Goal: Navigation & Orientation: Find specific page/section

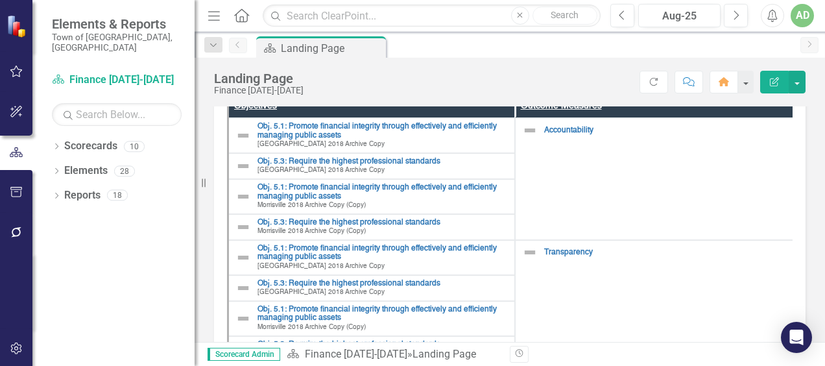
scroll to position [179, 0]
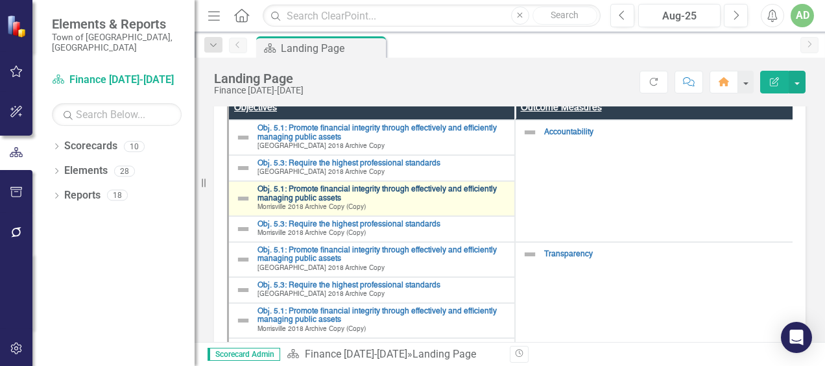
click at [309, 197] on link "Obj. 5.1: Promote financial integrity through effectively and efficiently manag…" at bounding box center [383, 194] width 250 height 17
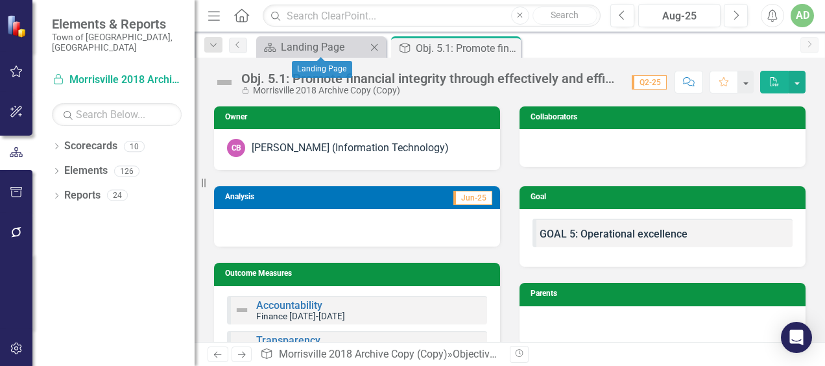
click at [340, 38] on div "Scorecard Landing Page Close" at bounding box center [321, 46] width 130 height 21
click at [338, 44] on div "Landing Page" at bounding box center [324, 47] width 86 height 16
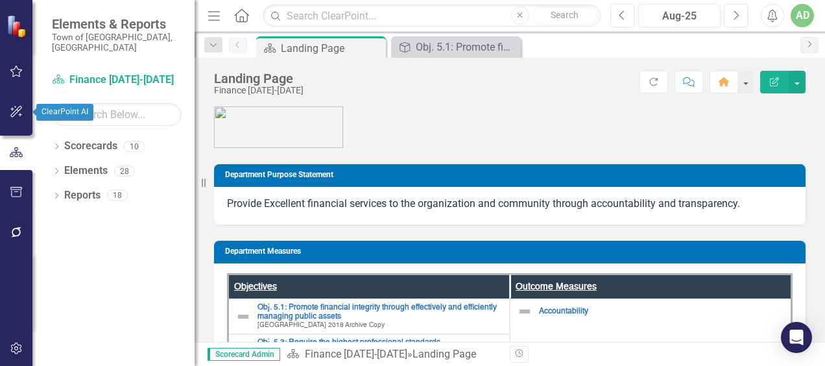
click at [13, 111] on icon "button" at bounding box center [17, 111] width 14 height 10
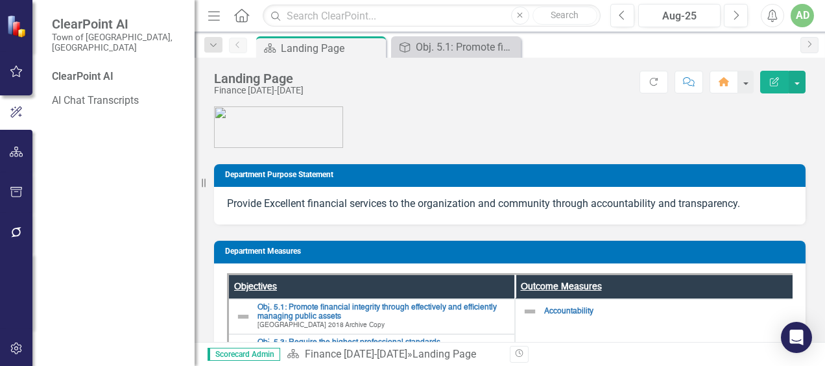
click at [775, 17] on icon "Alerts" at bounding box center [773, 15] width 14 height 13
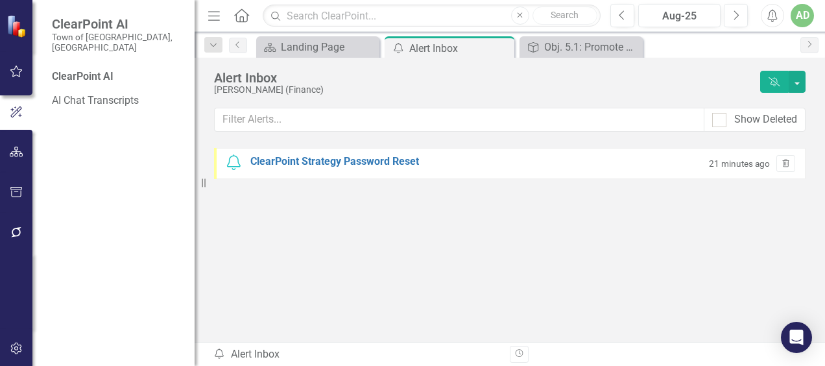
click at [773, 18] on icon "Alerts" at bounding box center [773, 15] width 14 height 13
click at [805, 19] on div "AD" at bounding box center [802, 15] width 23 height 23
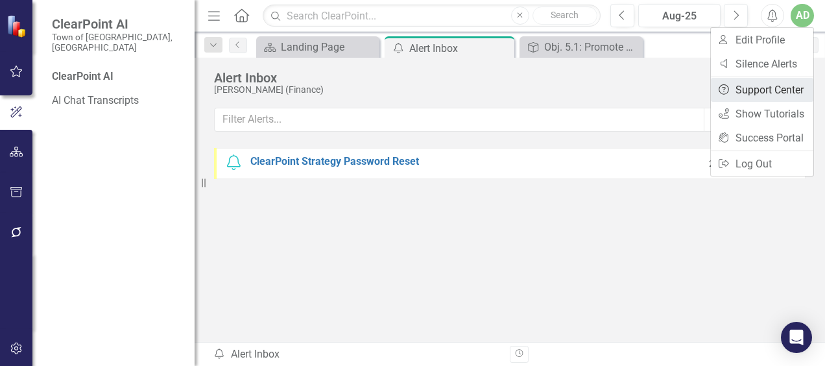
click at [775, 85] on link "Help Support Center" at bounding box center [762, 90] width 103 height 24
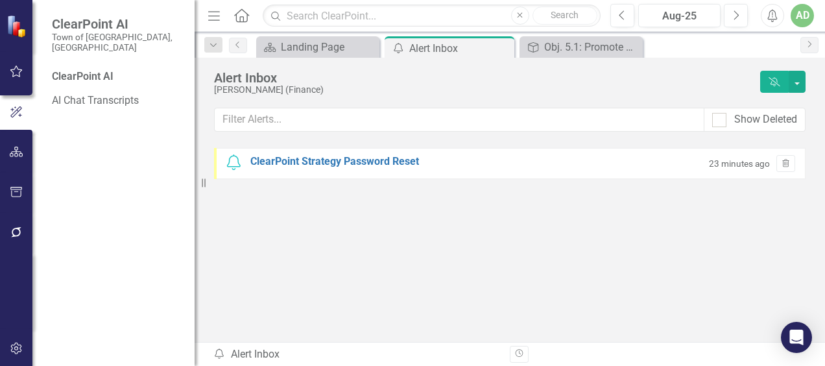
click at [769, 20] on icon "Alerts" at bounding box center [773, 15] width 14 height 13
click at [806, 17] on div "AD" at bounding box center [802, 15] width 23 height 23
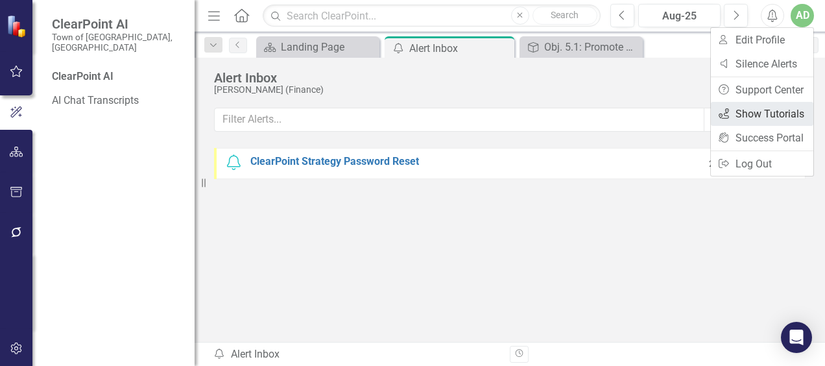
click at [753, 110] on link "icon.tutorial Show Tutorials" at bounding box center [762, 114] width 103 height 24
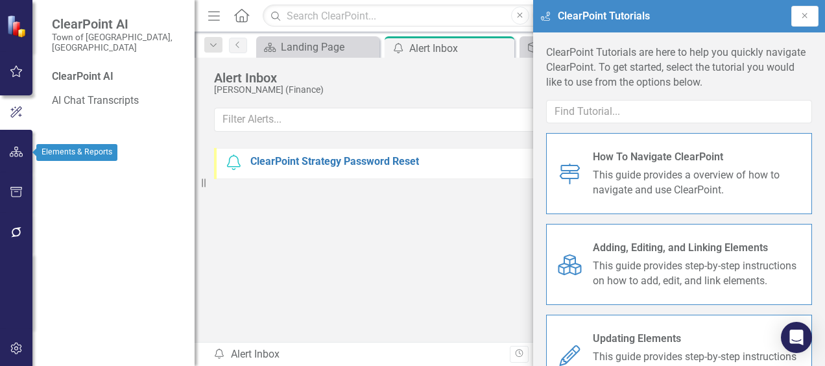
click at [19, 148] on icon "button" at bounding box center [17, 152] width 14 height 10
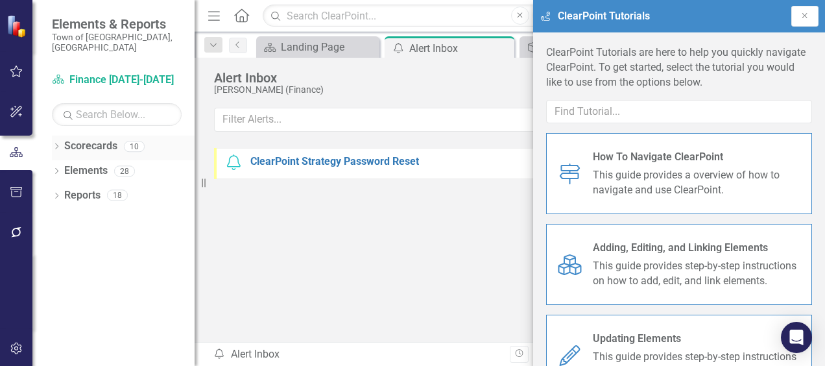
click at [82, 139] on link "Scorecards" at bounding box center [90, 146] width 53 height 15
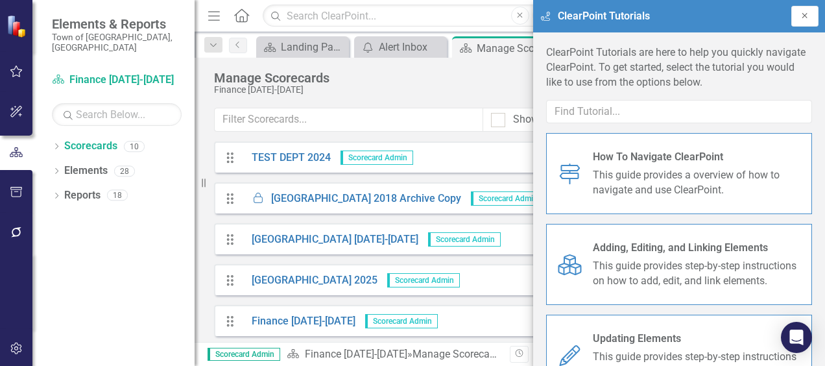
click at [804, 18] on icon "Close" at bounding box center [805, 16] width 10 height 8
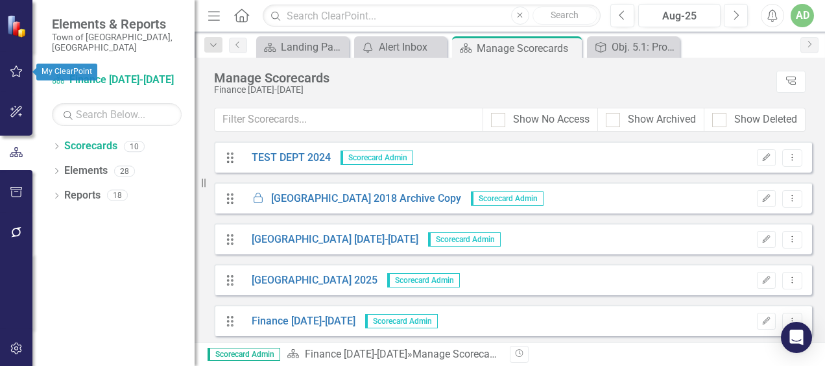
click at [16, 73] on icon "button" at bounding box center [17, 71] width 14 height 10
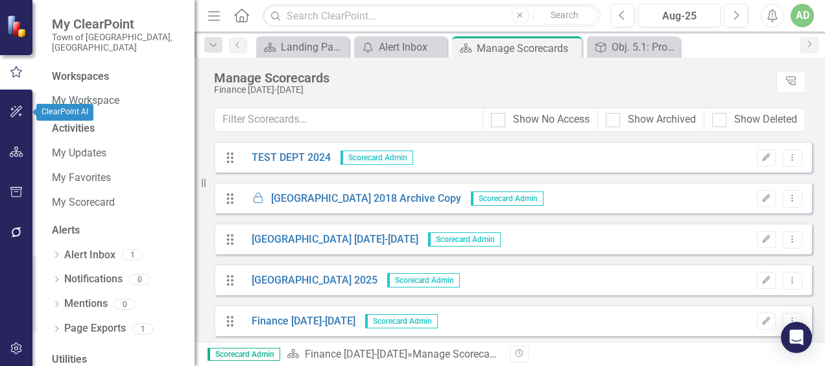
click at [16, 110] on icon "button" at bounding box center [16, 112] width 12 height 12
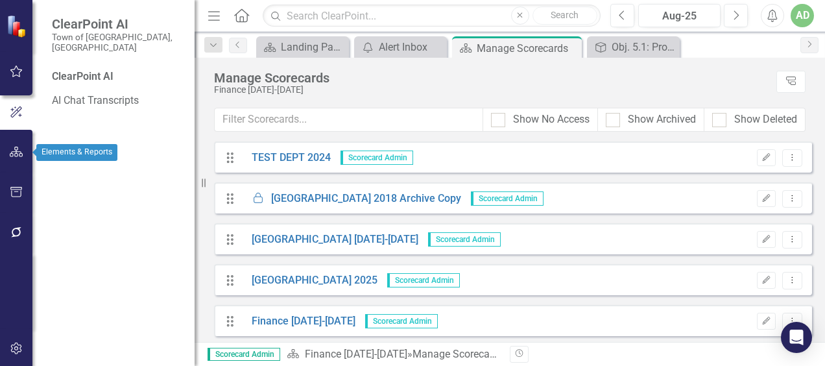
click at [13, 156] on icon "button" at bounding box center [17, 152] width 14 height 10
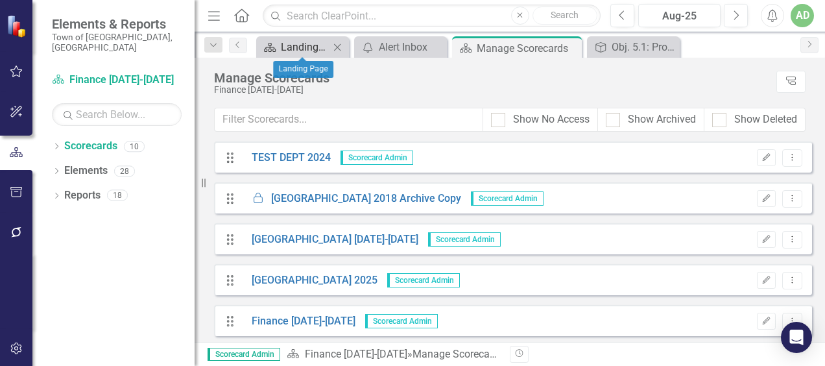
click at [295, 44] on div "Landing Page" at bounding box center [305, 47] width 49 height 16
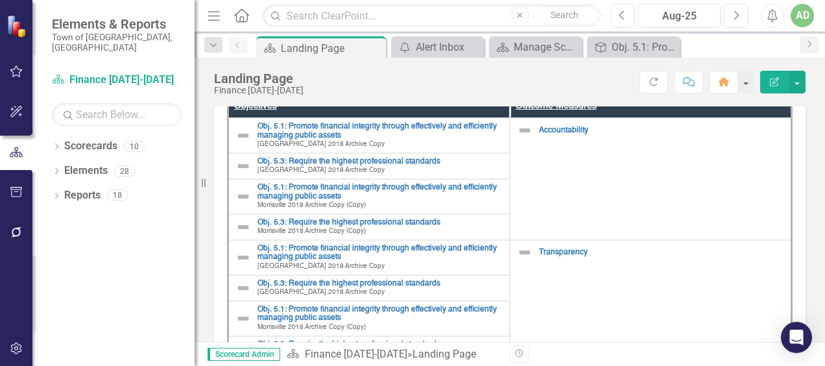
scroll to position [186, 0]
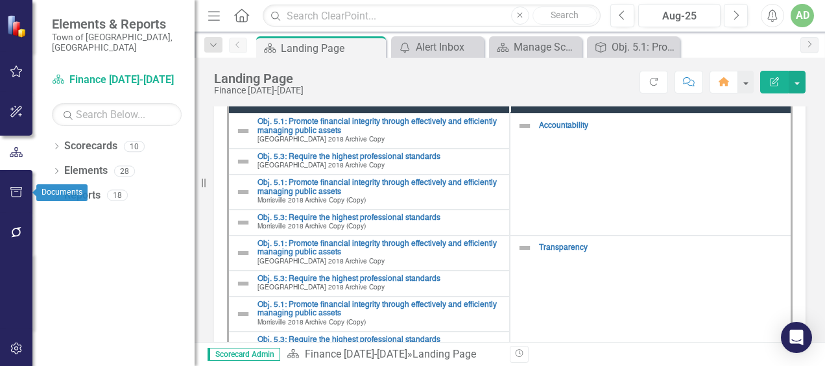
click at [19, 191] on icon "button" at bounding box center [17, 192] width 14 height 10
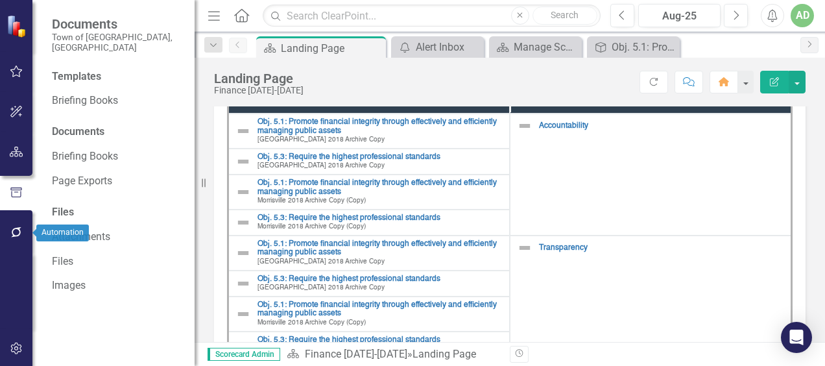
click at [21, 228] on icon "button" at bounding box center [17, 232] width 14 height 10
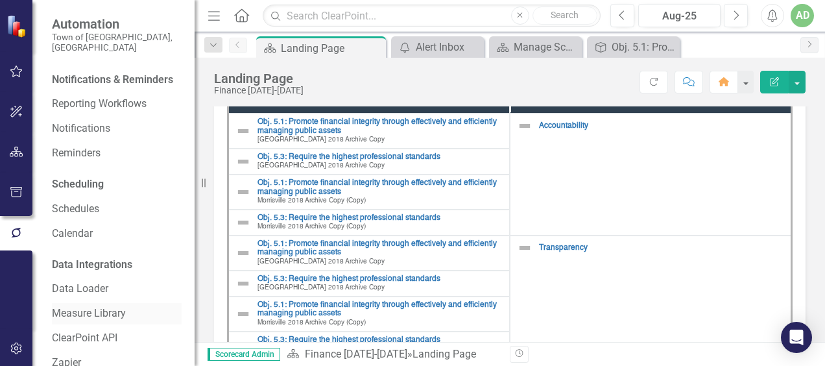
click at [102, 319] on link "Measure Library" at bounding box center [117, 313] width 130 height 15
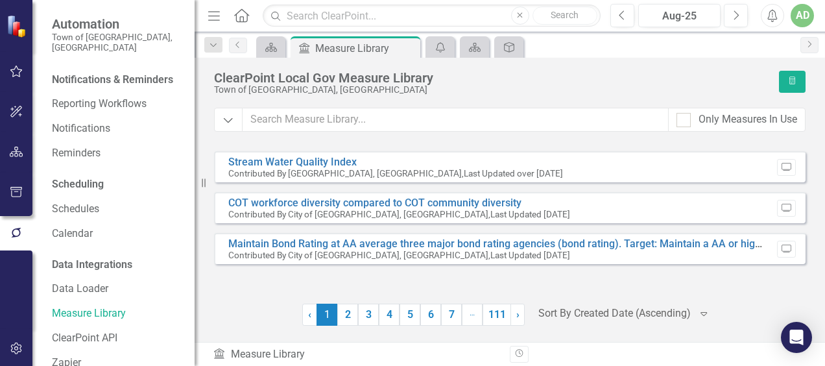
click at [243, 14] on icon "Home" at bounding box center [241, 15] width 17 height 14
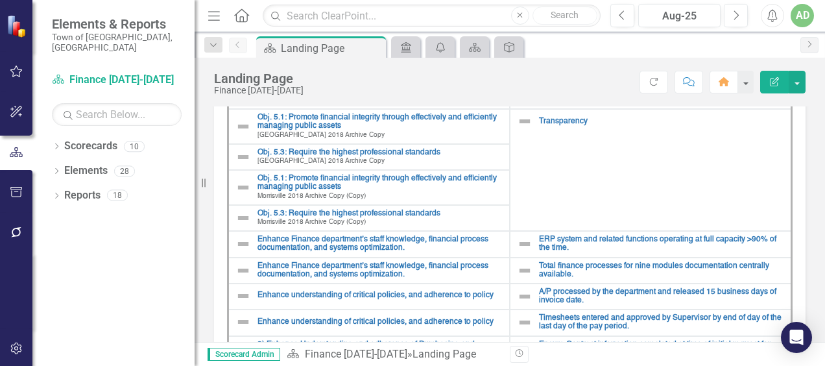
scroll to position [176, 0]
